Goal: Find specific page/section: Find specific page/section

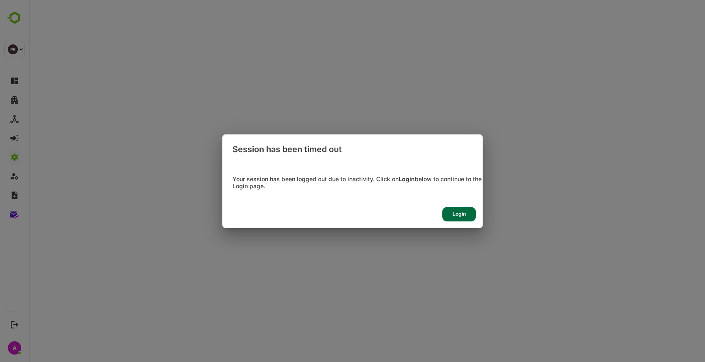
click at [464, 213] on div "Login" at bounding box center [459, 214] width 34 height 15
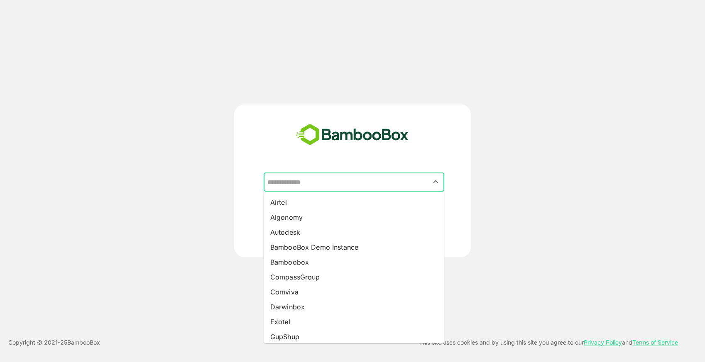
click at [319, 180] on input "text" at bounding box center [353, 182] width 177 height 16
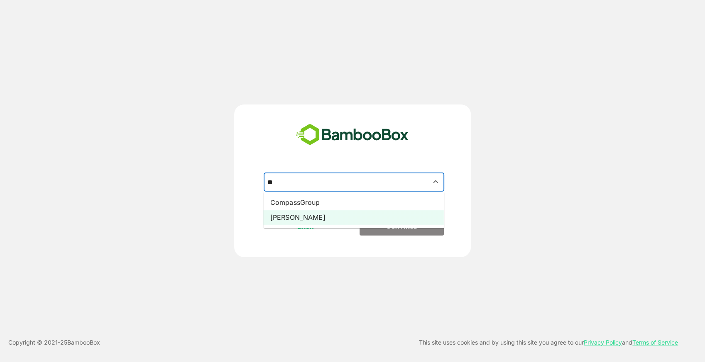
click at [371, 224] on li "[PERSON_NAME]" at bounding box center [354, 217] width 181 height 15
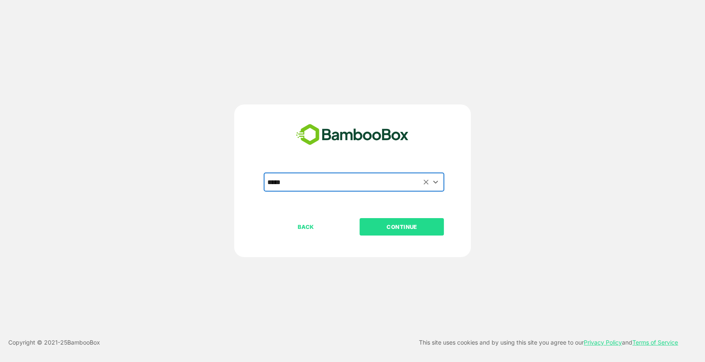
type input "*****"
click at [371, 224] on p "CONTINUE" at bounding box center [401, 227] width 83 height 9
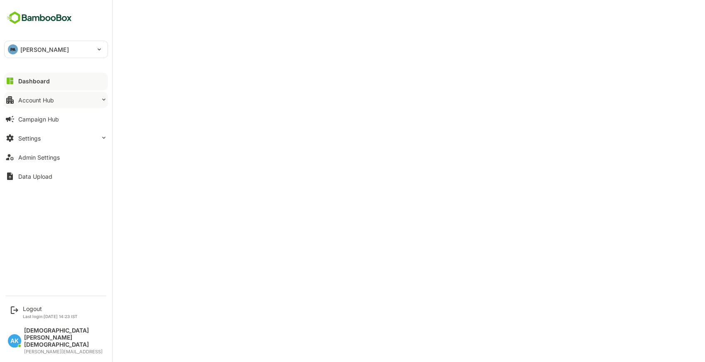
click at [42, 105] on button "Account Hub" at bounding box center [56, 100] width 104 height 17
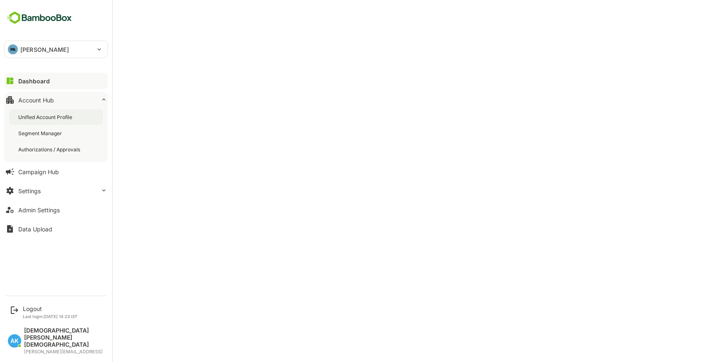
click at [50, 118] on div "Unified Account Profile" at bounding box center [46, 117] width 56 height 7
